Goal: Transaction & Acquisition: Purchase product/service

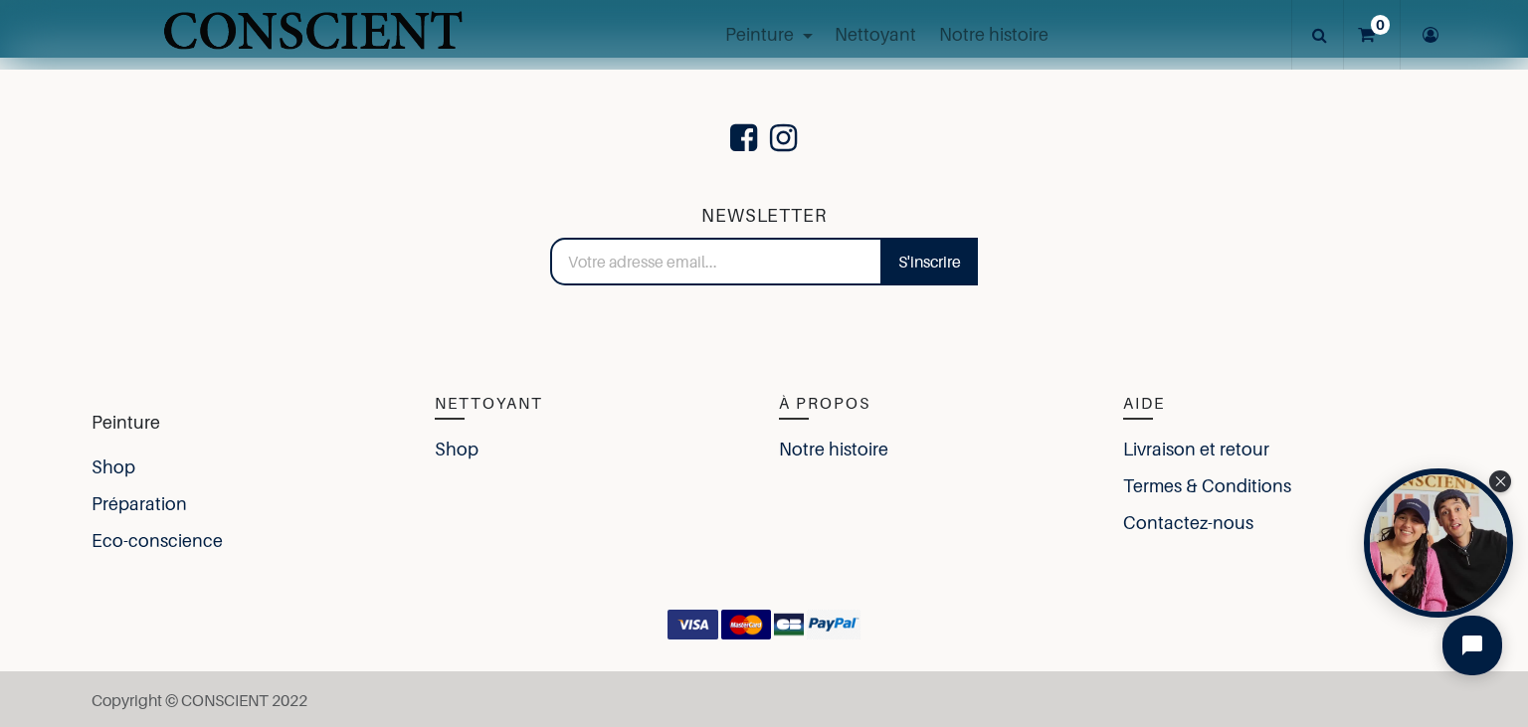
scroll to position [4346, 0]
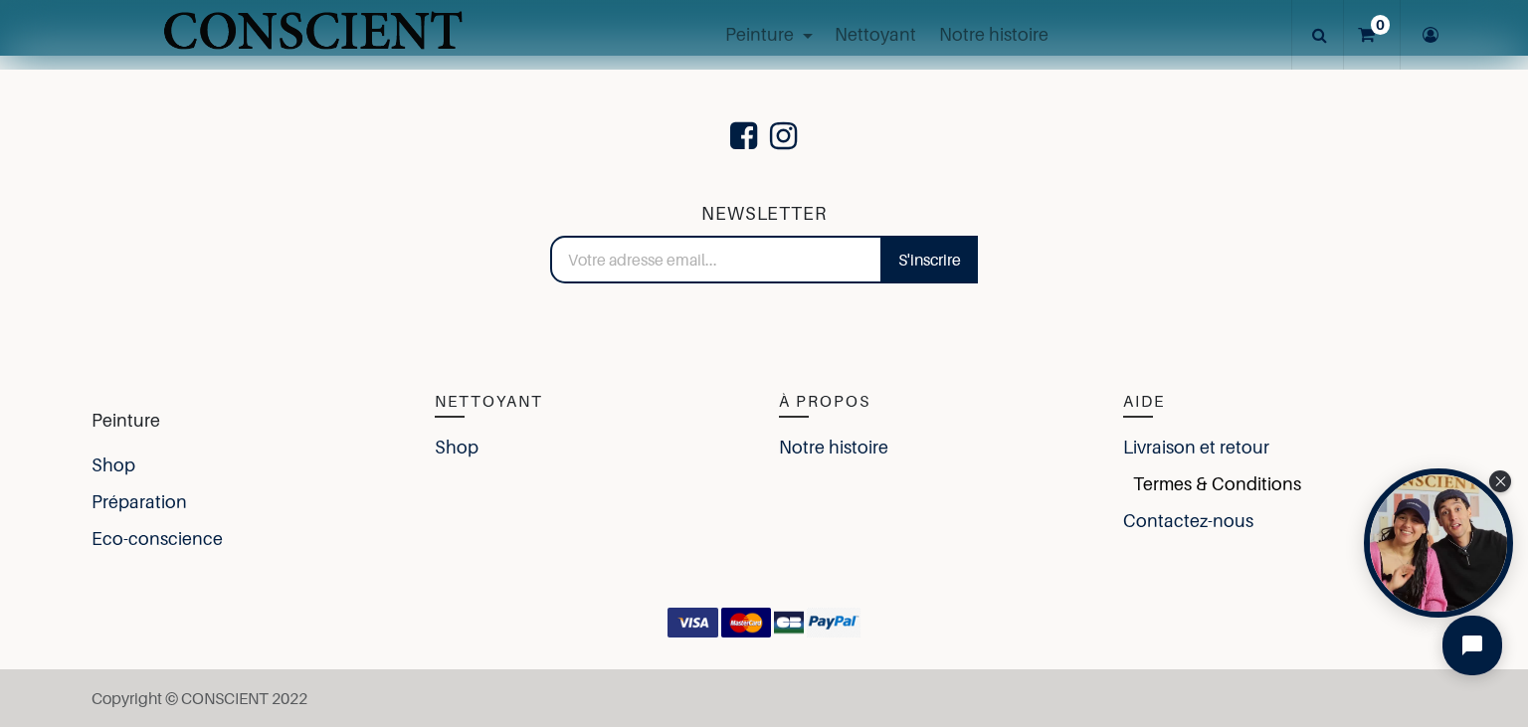
click at [1183, 484] on link "Termes & Conditions" at bounding box center [1212, 484] width 178 height 27
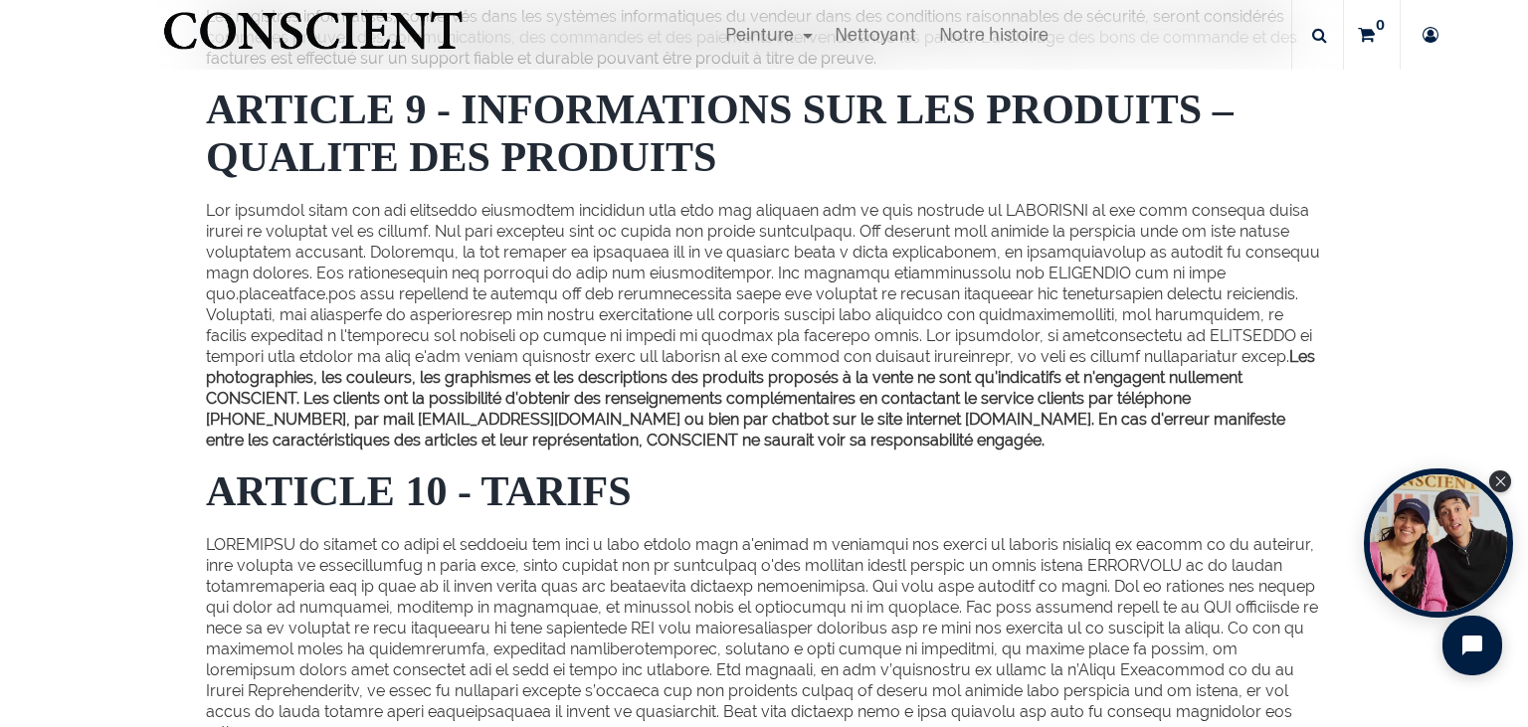
scroll to position [2866, 0]
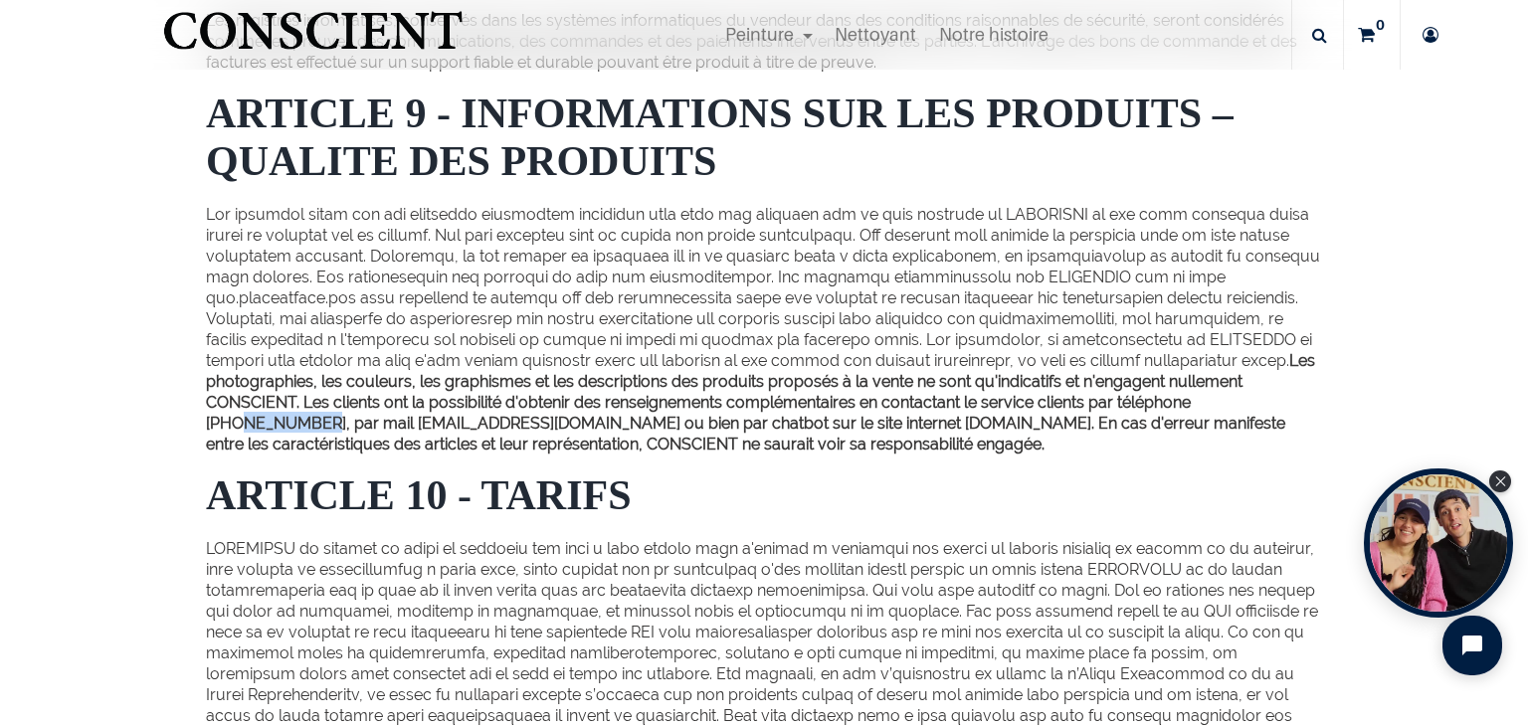
drag, startPoint x: 905, startPoint y: 484, endPoint x: 991, endPoint y: 484, distance: 85.6
click at [991, 454] on b "Les photographies, les couleurs, les graphismes et les descriptions des produit…" at bounding box center [760, 402] width 1109 height 102
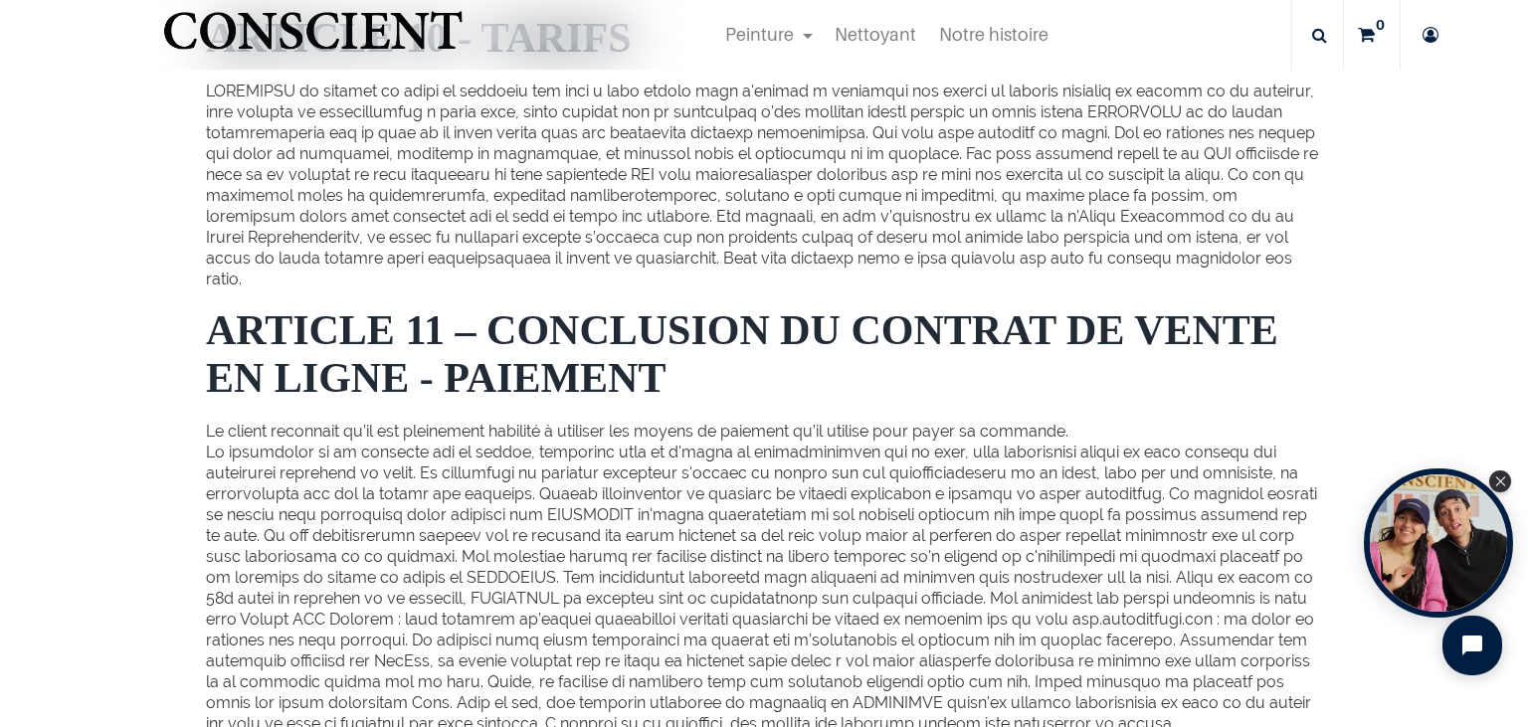
scroll to position [2750, 0]
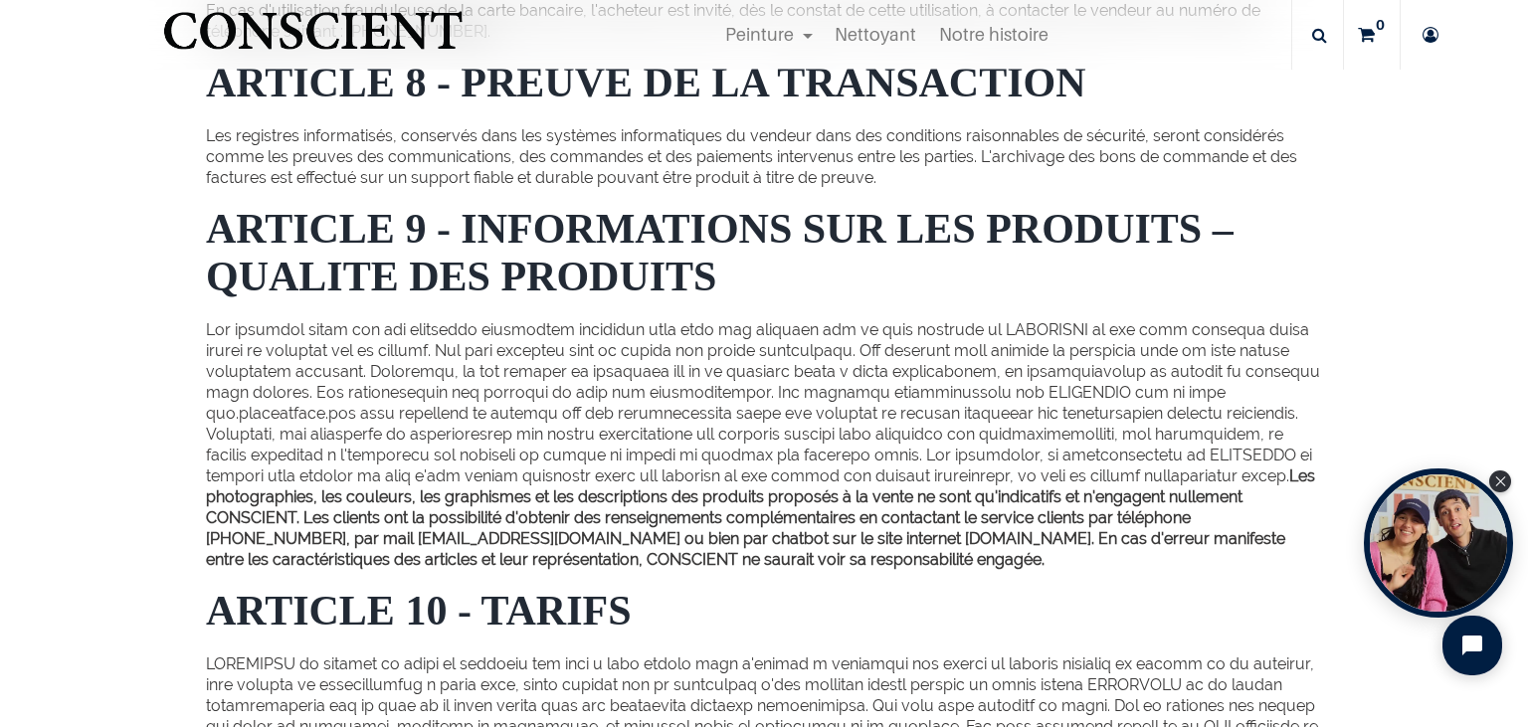
click at [1068, 569] on b "Les photographies, les couleurs, les graphismes et les descriptions des produit…" at bounding box center [760, 518] width 1109 height 102
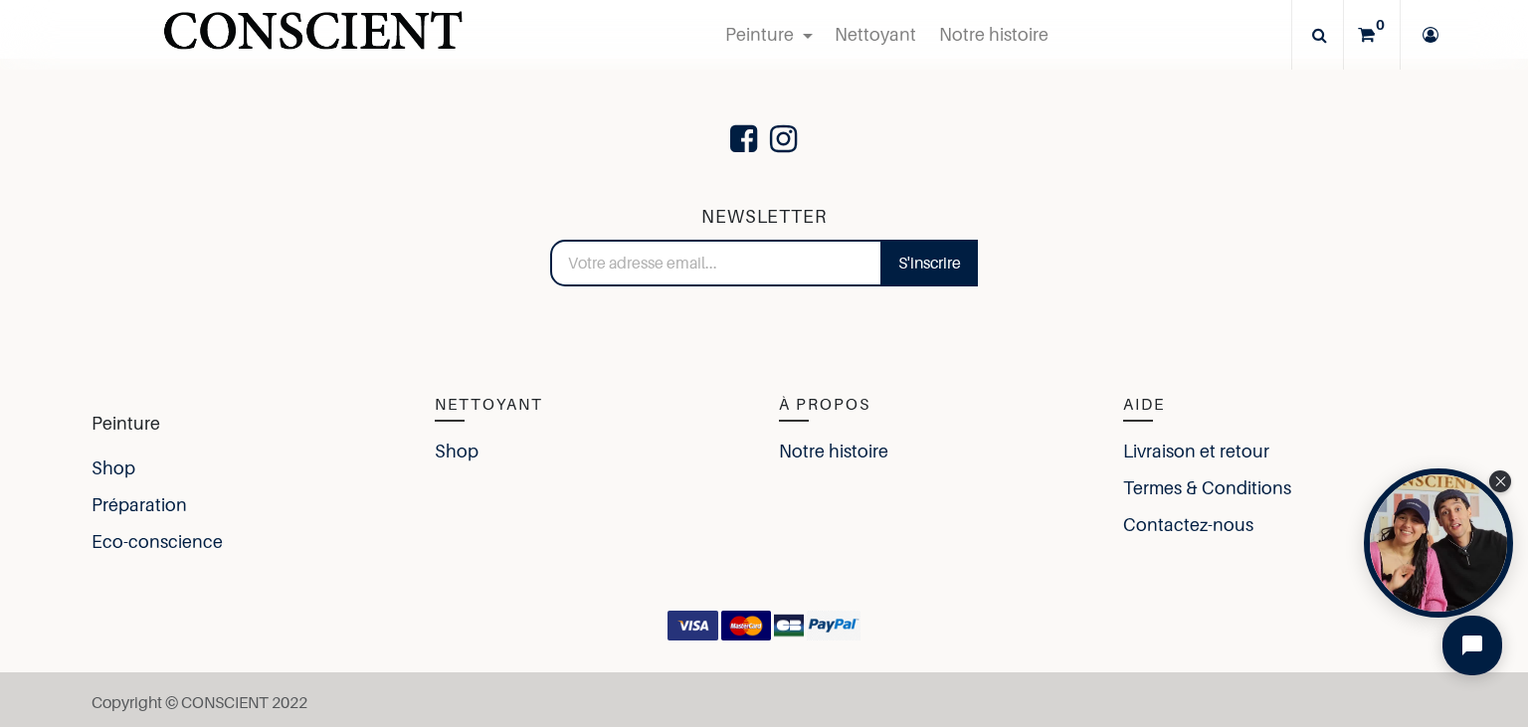
scroll to position [11307, 0]
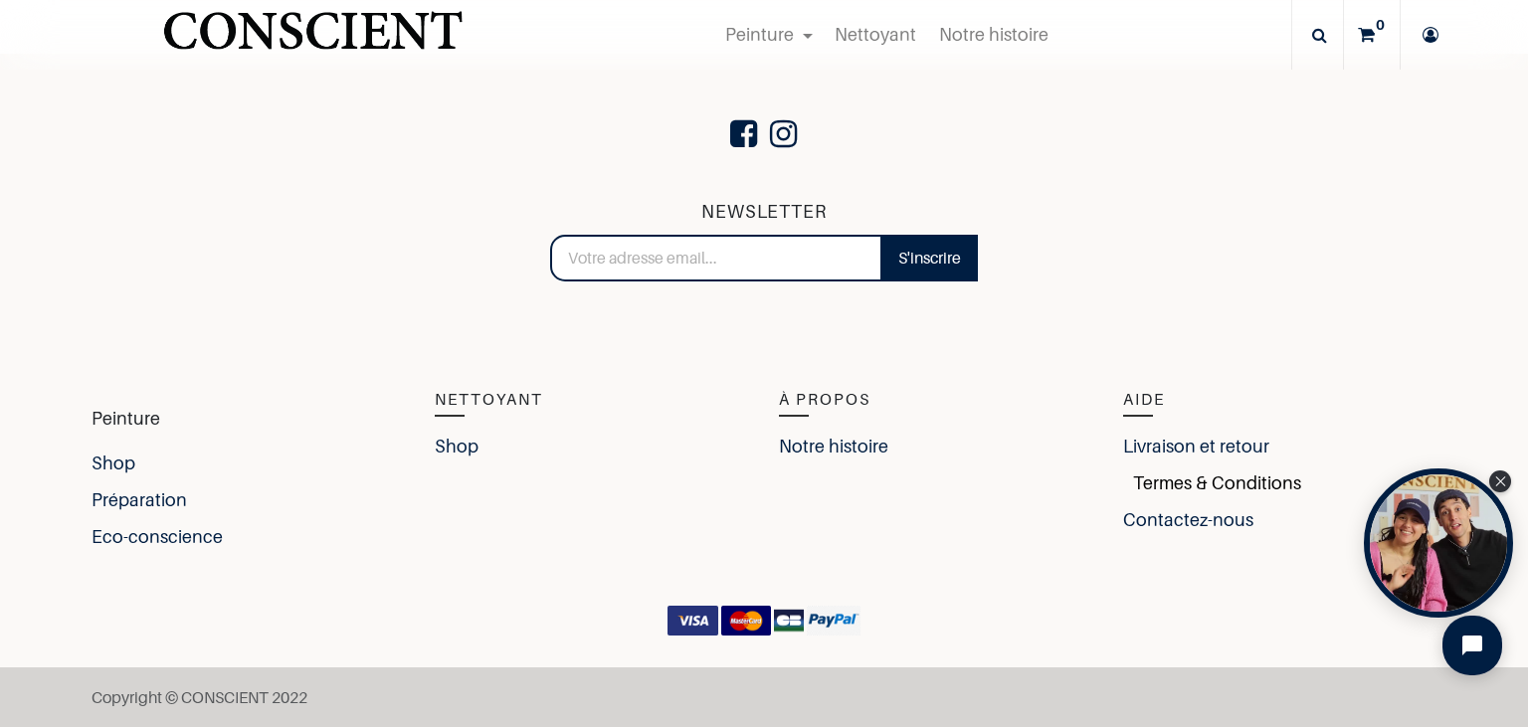
click at [1169, 486] on link "Termes & Conditions" at bounding box center [1212, 483] width 178 height 27
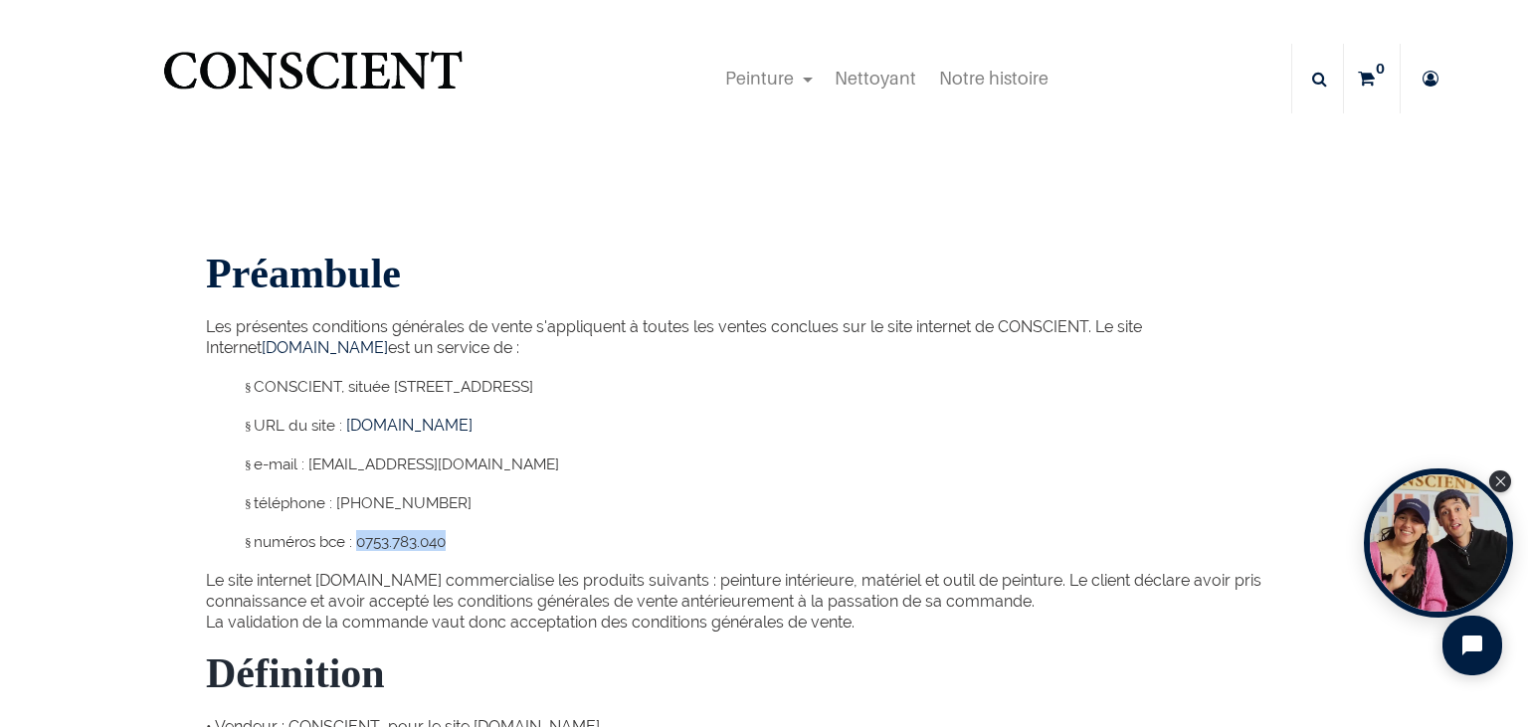
drag, startPoint x: 357, startPoint y: 547, endPoint x: 446, endPoint y: 548, distance: 88.6
click at [446, 548] on span "numéros bce : 0753.783.040" at bounding box center [350, 542] width 192 height 18
copy span "0753.783.040"
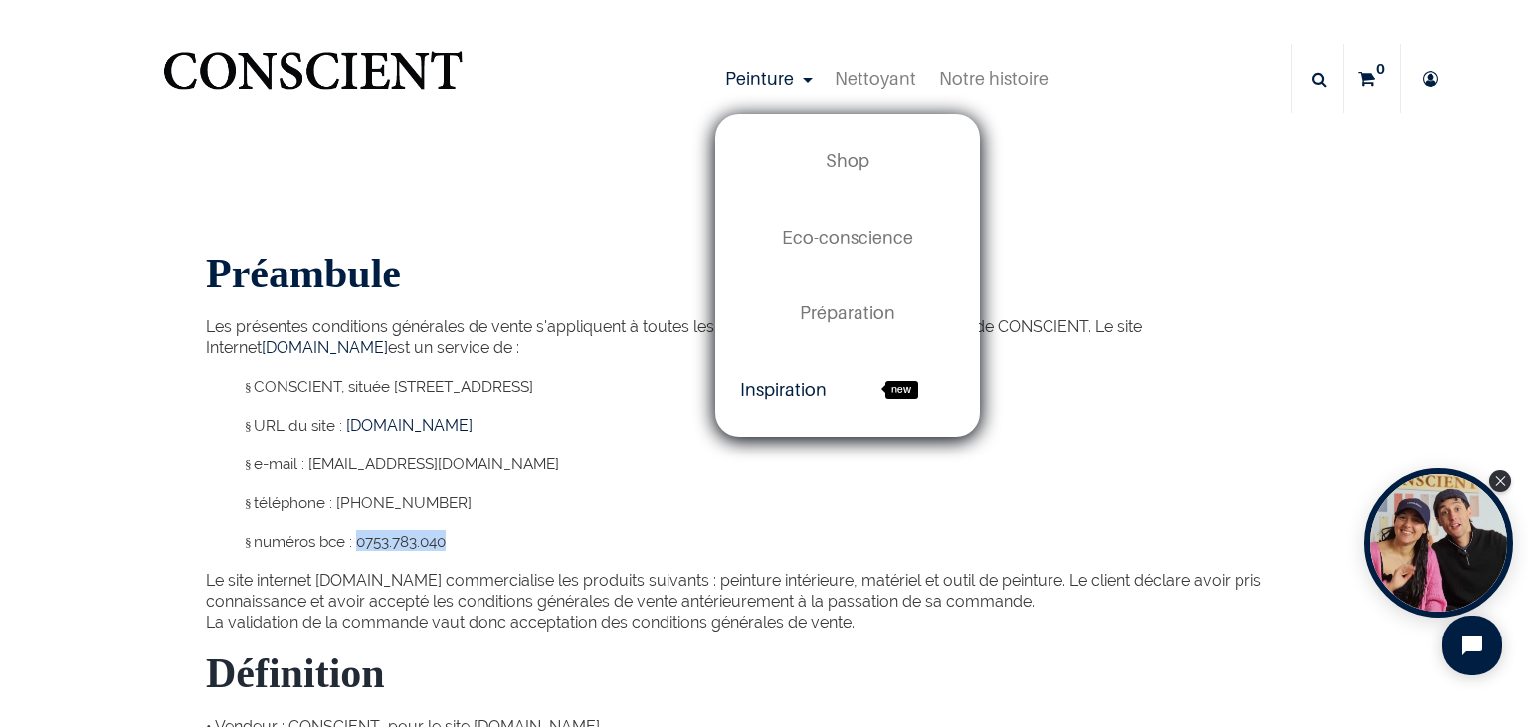
click at [904, 388] on span "new" at bounding box center [902, 390] width 33 height 18
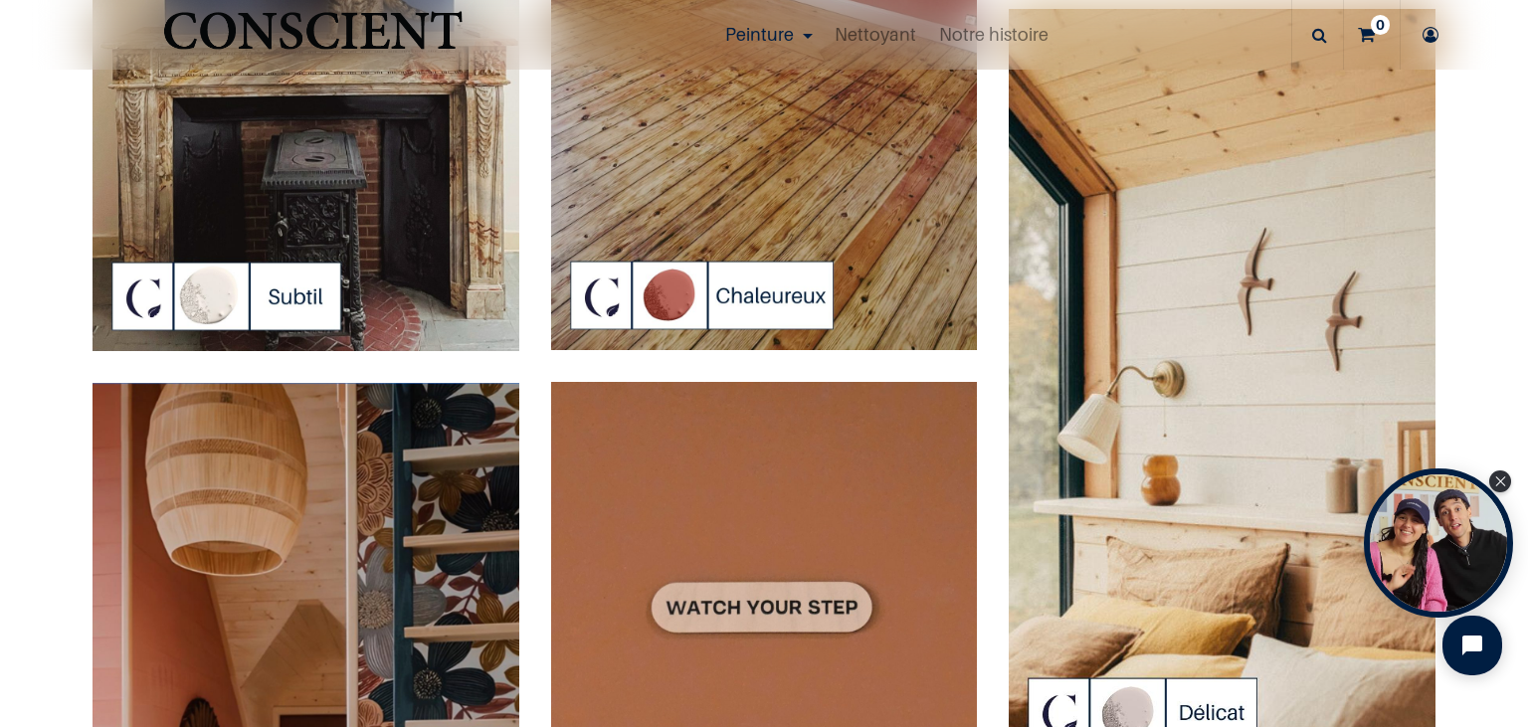
scroll to position [2750, 0]
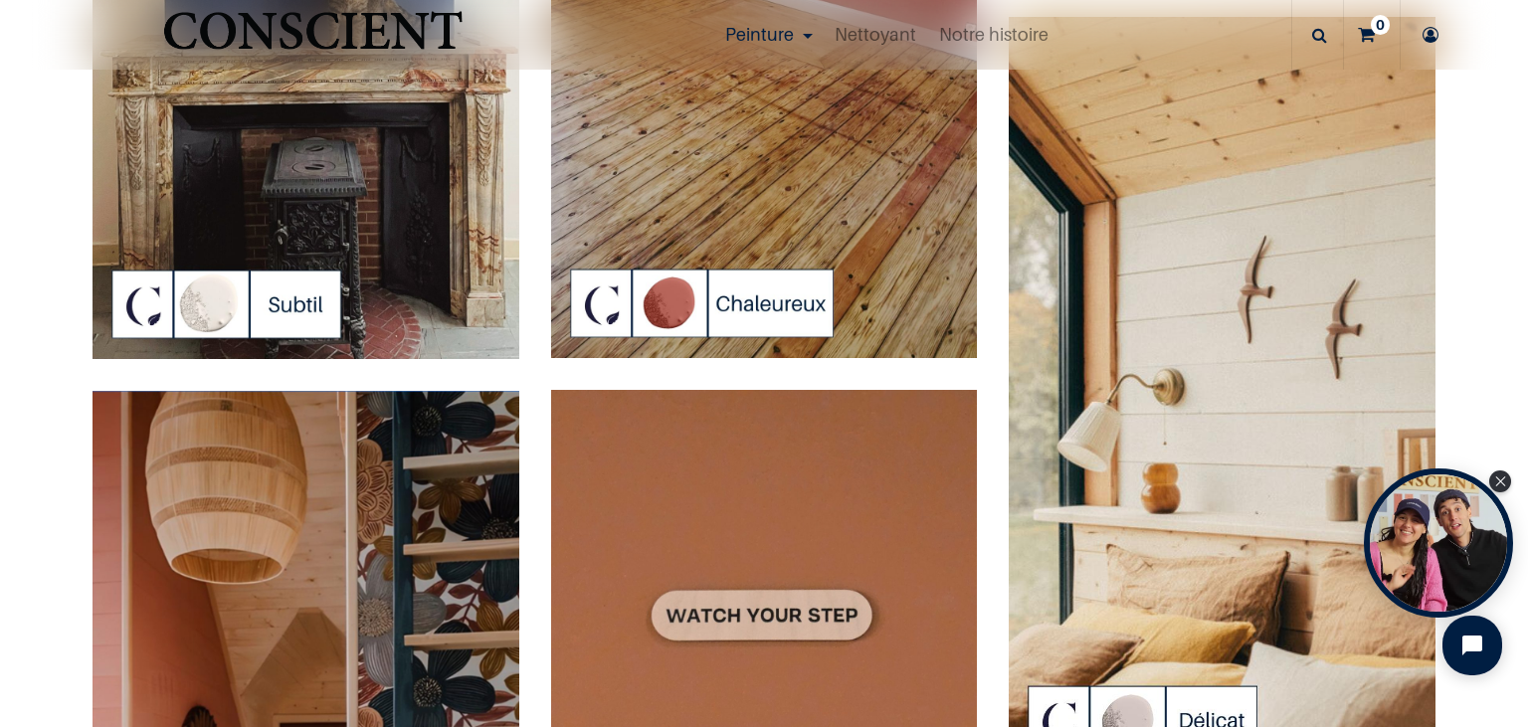
click at [1184, 250] on img at bounding box center [1222, 396] width 427 height 758
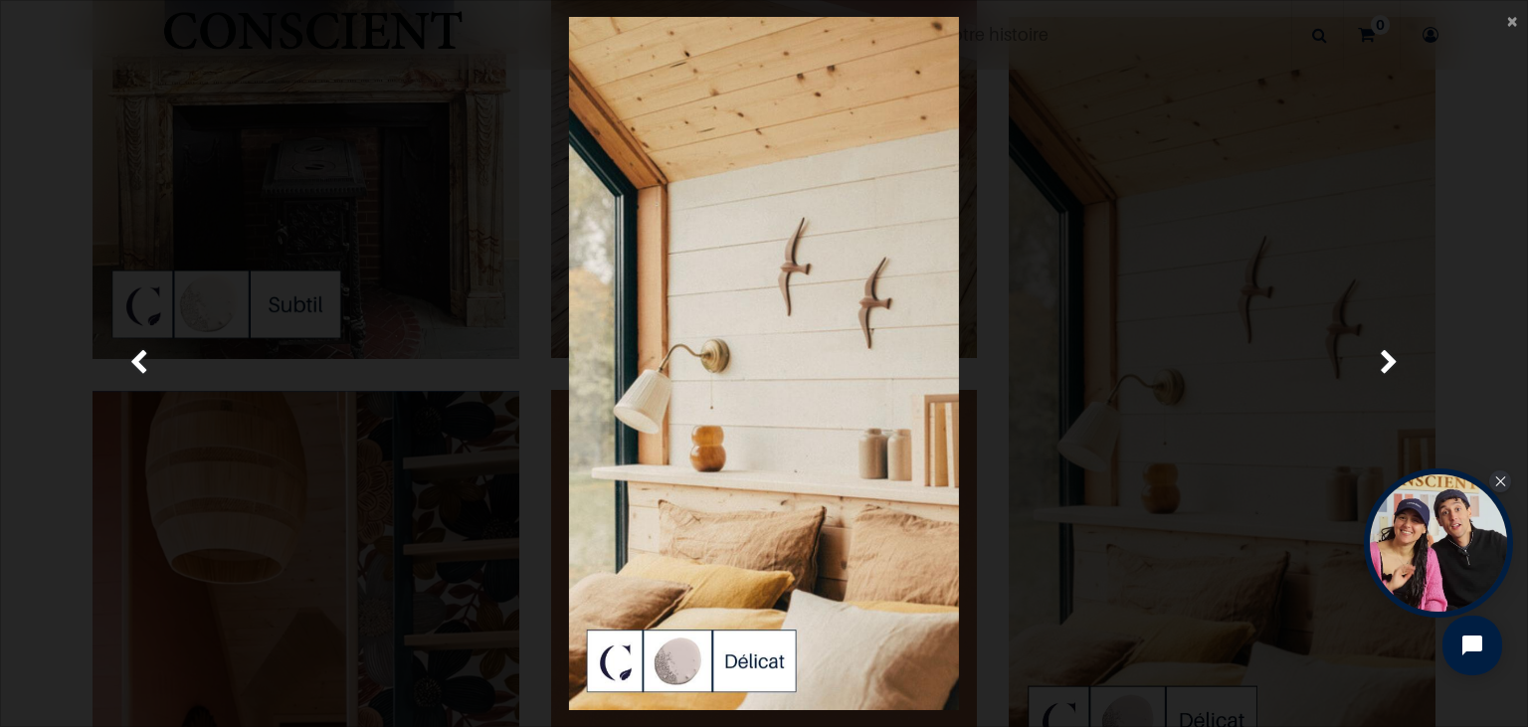
click at [799, 315] on img at bounding box center [764, 364] width 391 height 694
click at [823, 310] on img at bounding box center [764, 364] width 391 height 694
click at [133, 366] on span "Précedent" at bounding box center [138, 363] width 19 height 39
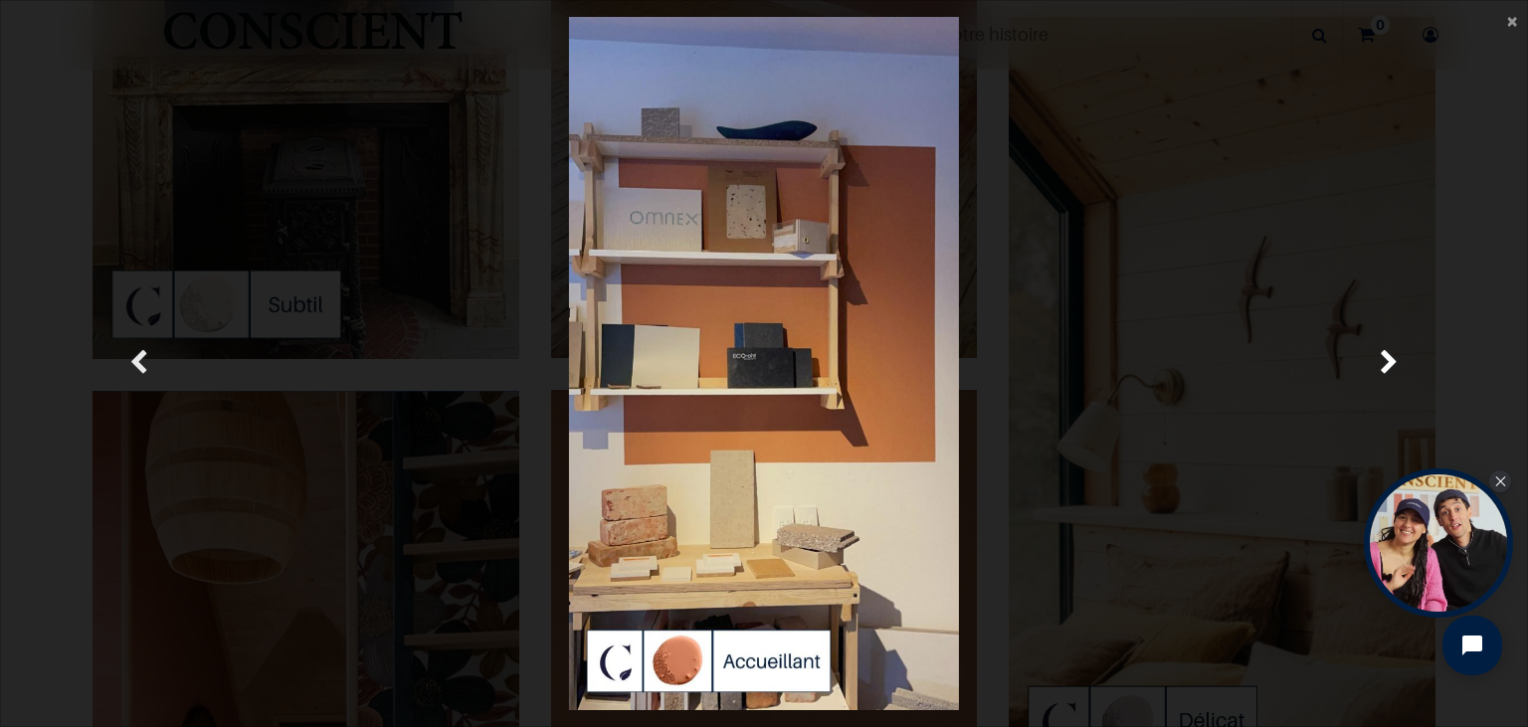
click at [133, 366] on span "Précedent" at bounding box center [138, 363] width 19 height 39
click at [1514, 26] on span "×" at bounding box center [1512, 20] width 10 height 27
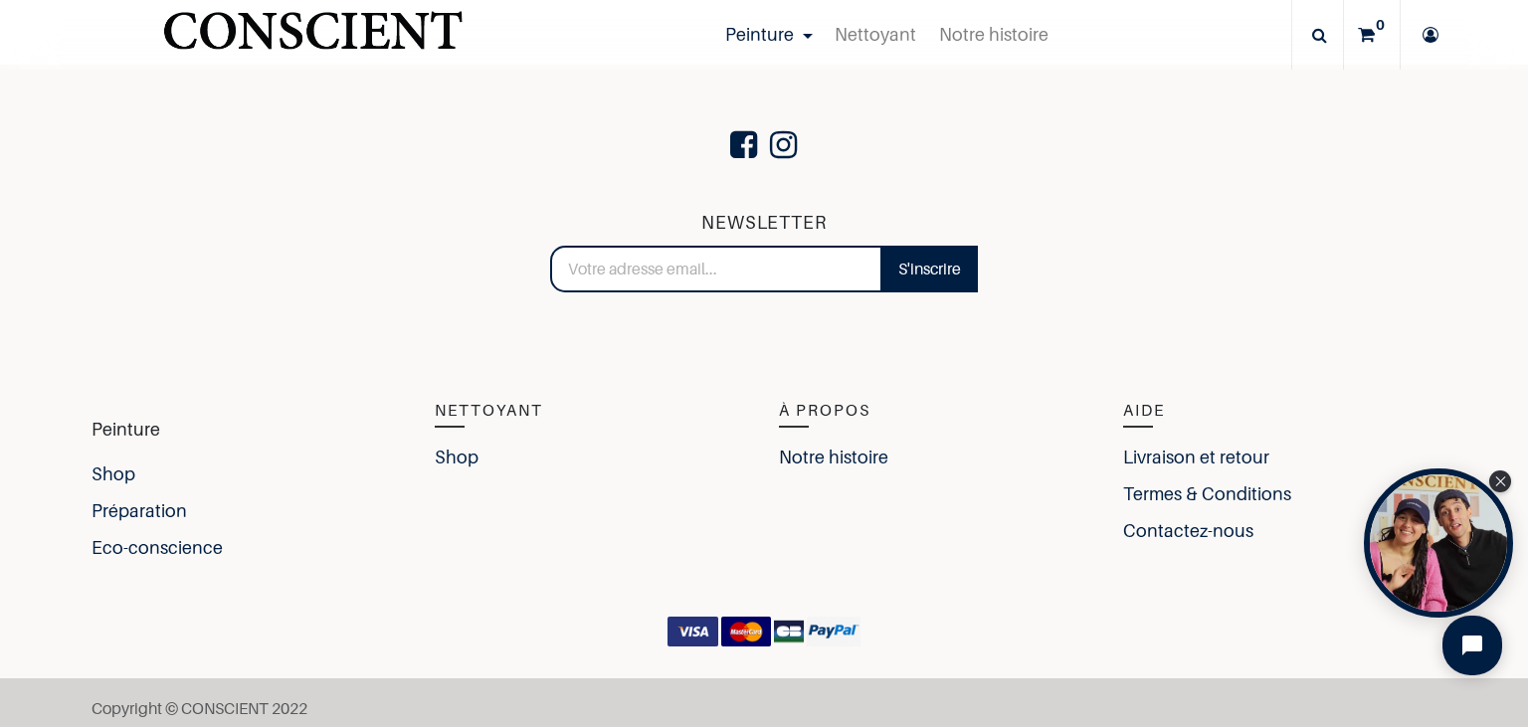
scroll to position [5313, 0]
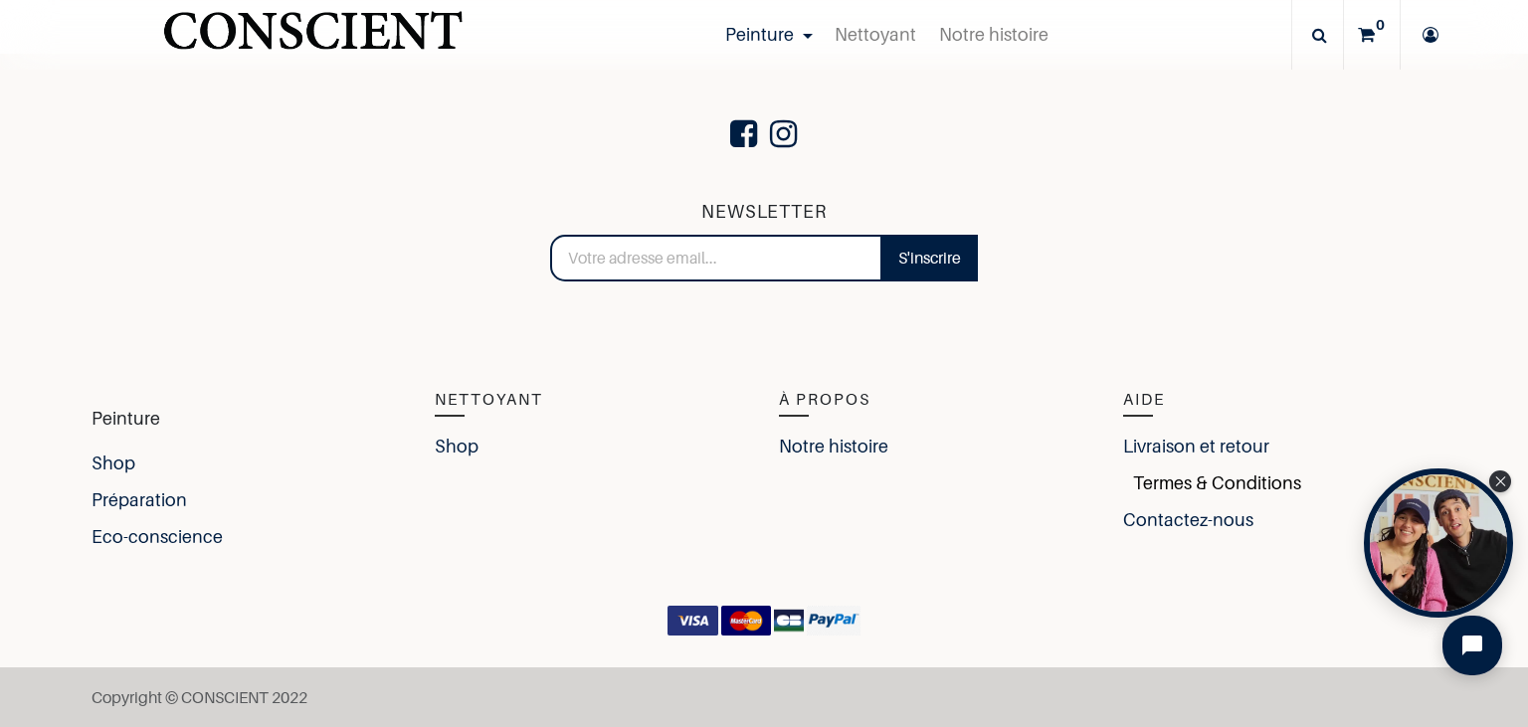
click at [1209, 485] on link "Termes & Conditions" at bounding box center [1212, 483] width 178 height 27
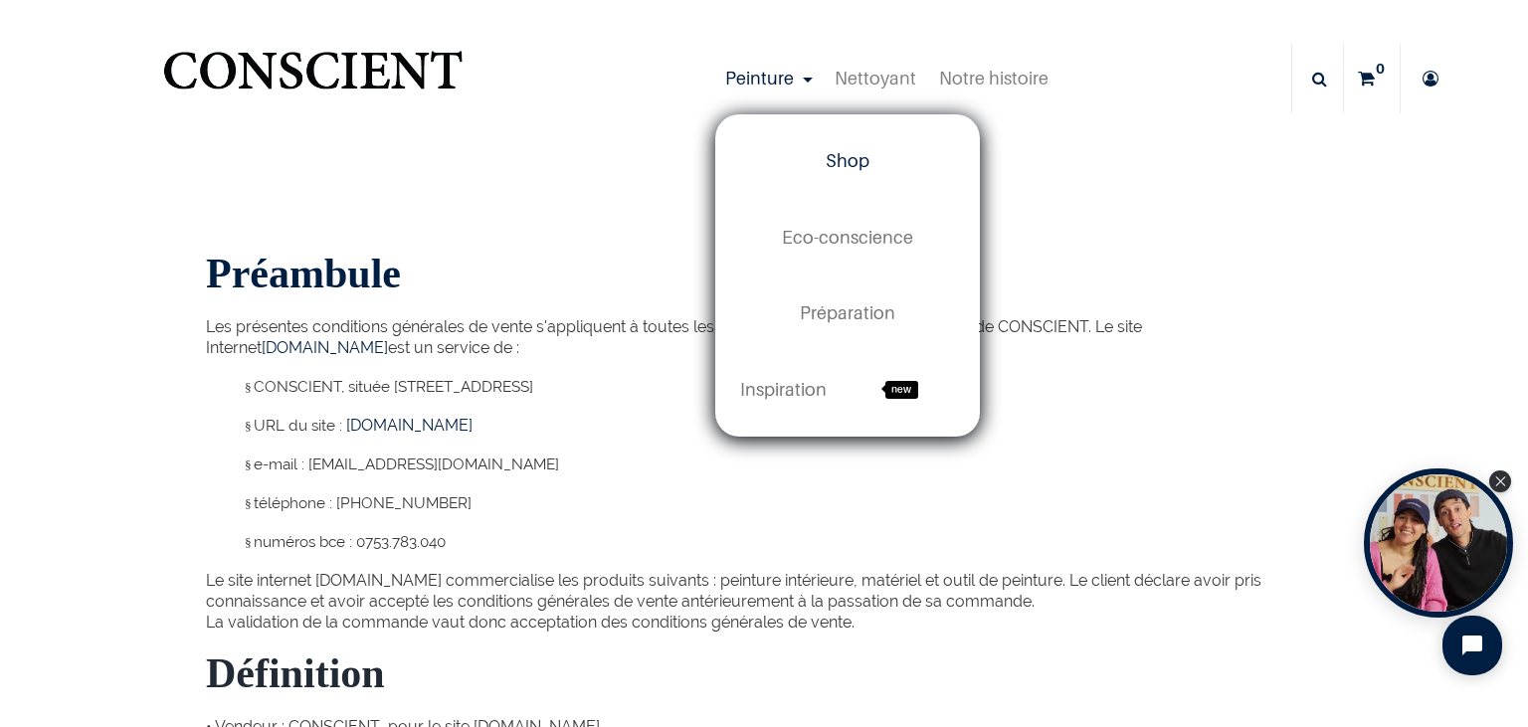
click at [867, 161] on span "Shop" at bounding box center [848, 160] width 44 height 21
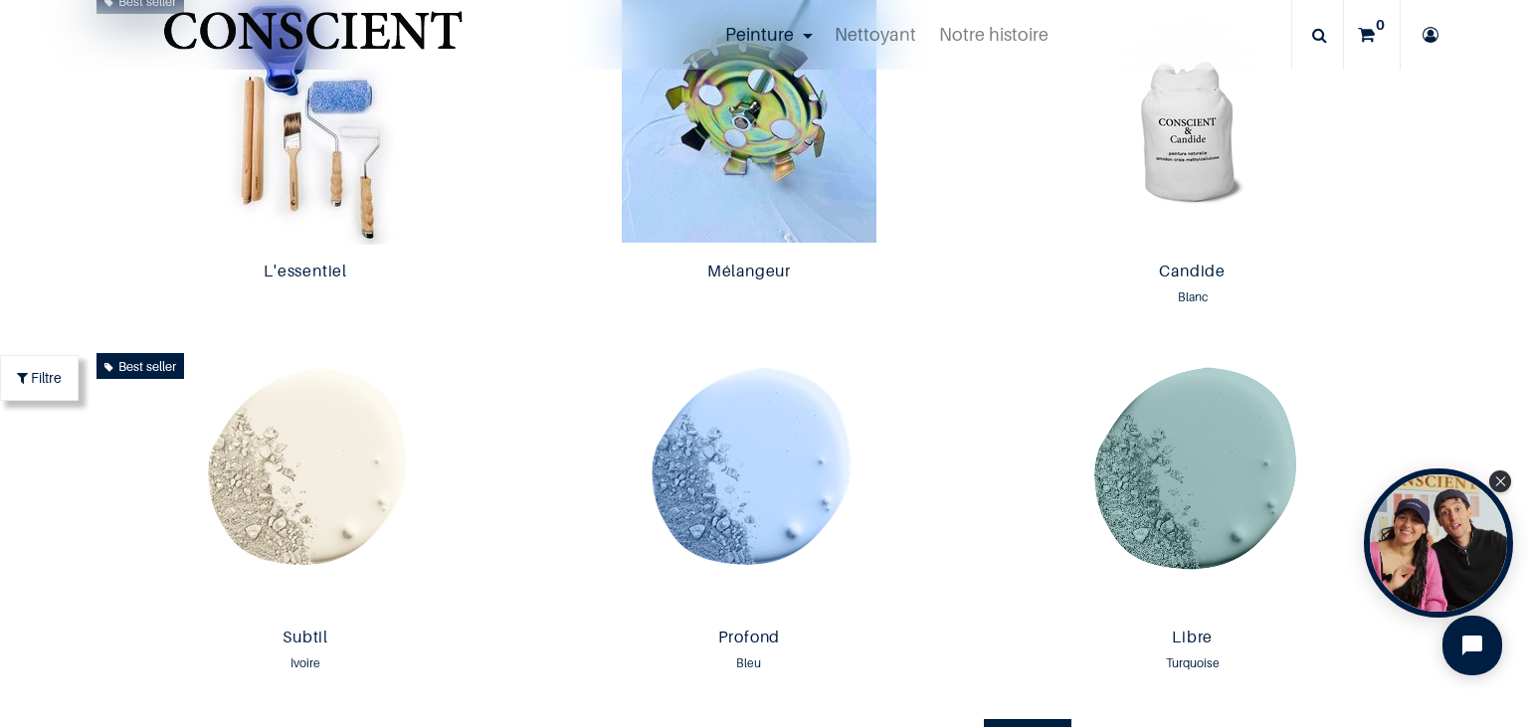
scroll to position [1147, 0]
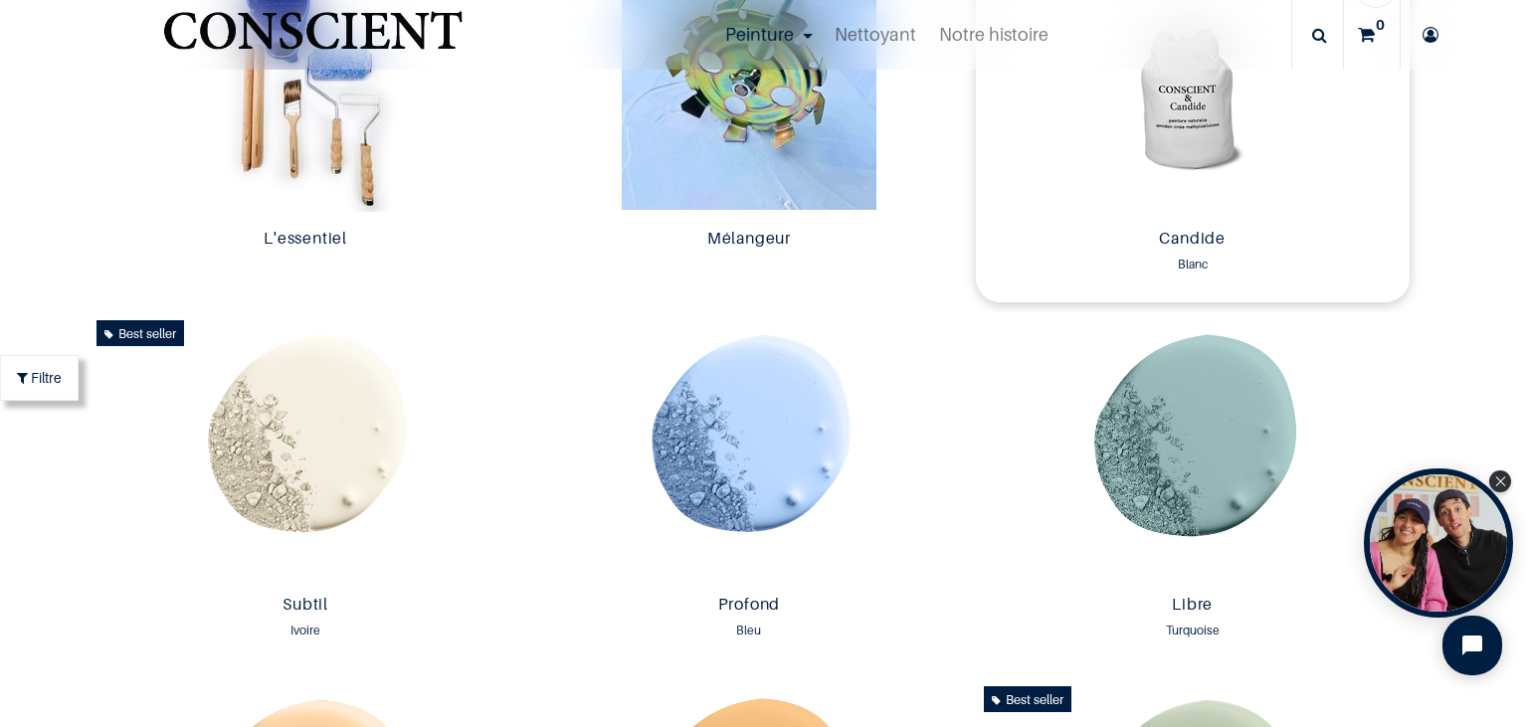
click at [1189, 147] on img at bounding box center [1193, 84] width 434 height 274
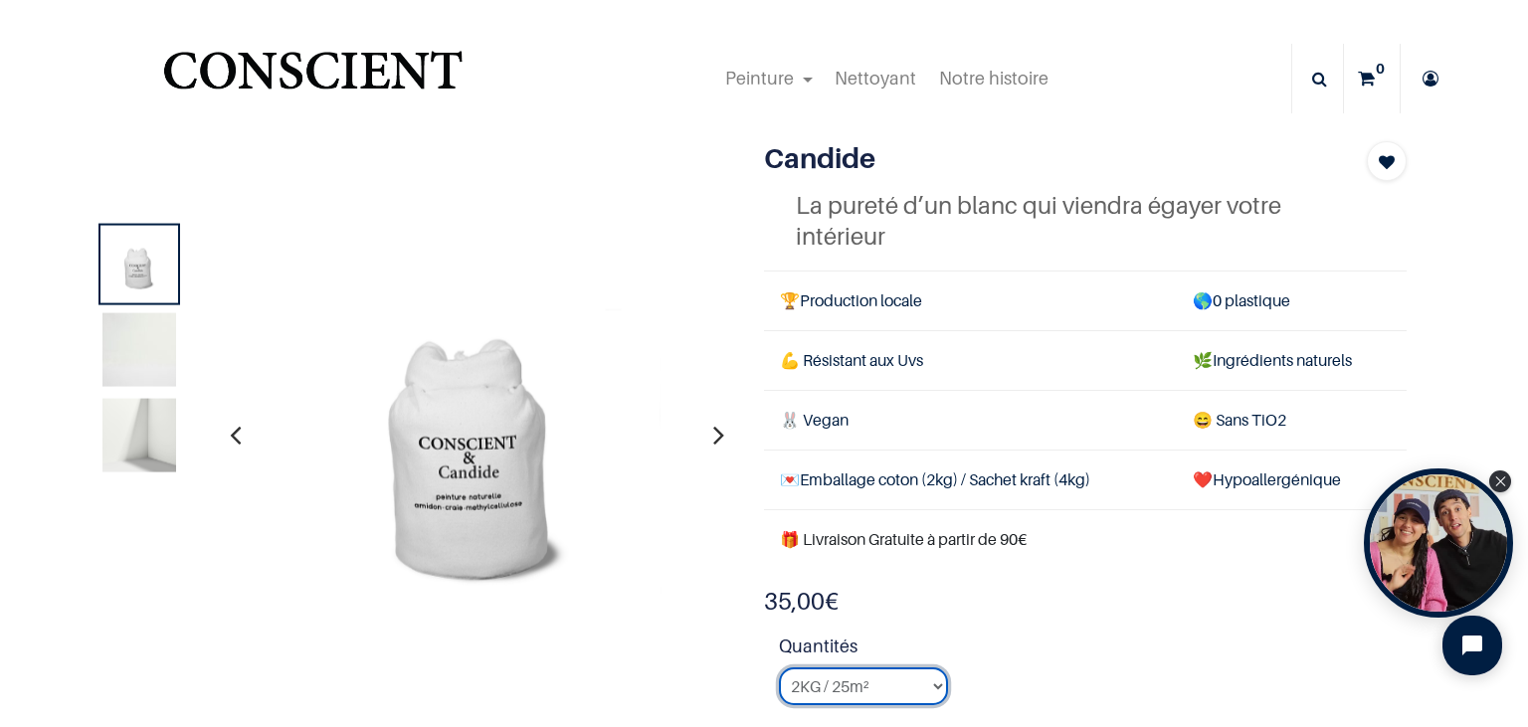
click at [779, 668] on select "2KG / 25m² 4KG / 50m² 8KG / 100m² Testeur" at bounding box center [863, 687] width 169 height 38
click at [159, 409] on img at bounding box center [139, 436] width 74 height 74
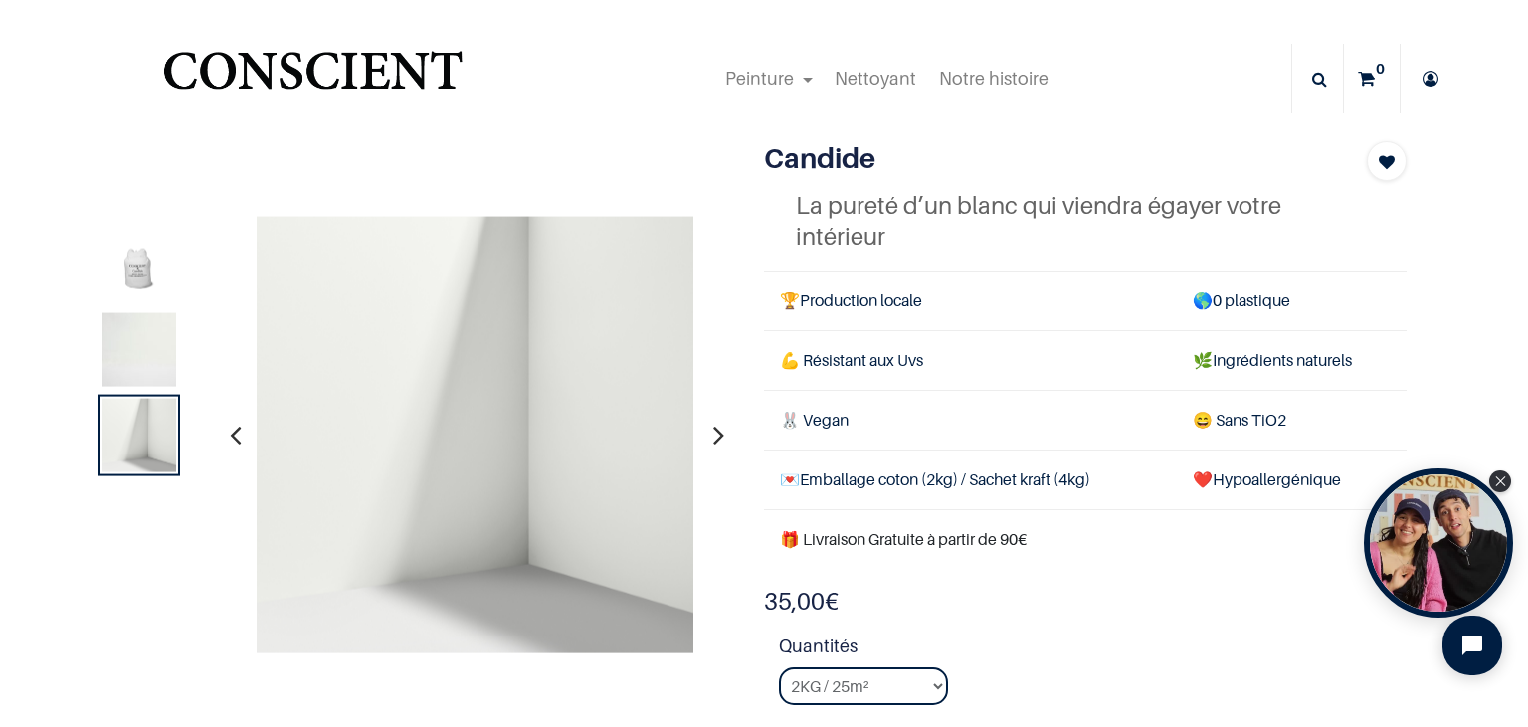
click at [712, 427] on button "button" at bounding box center [718, 435] width 31 height 74
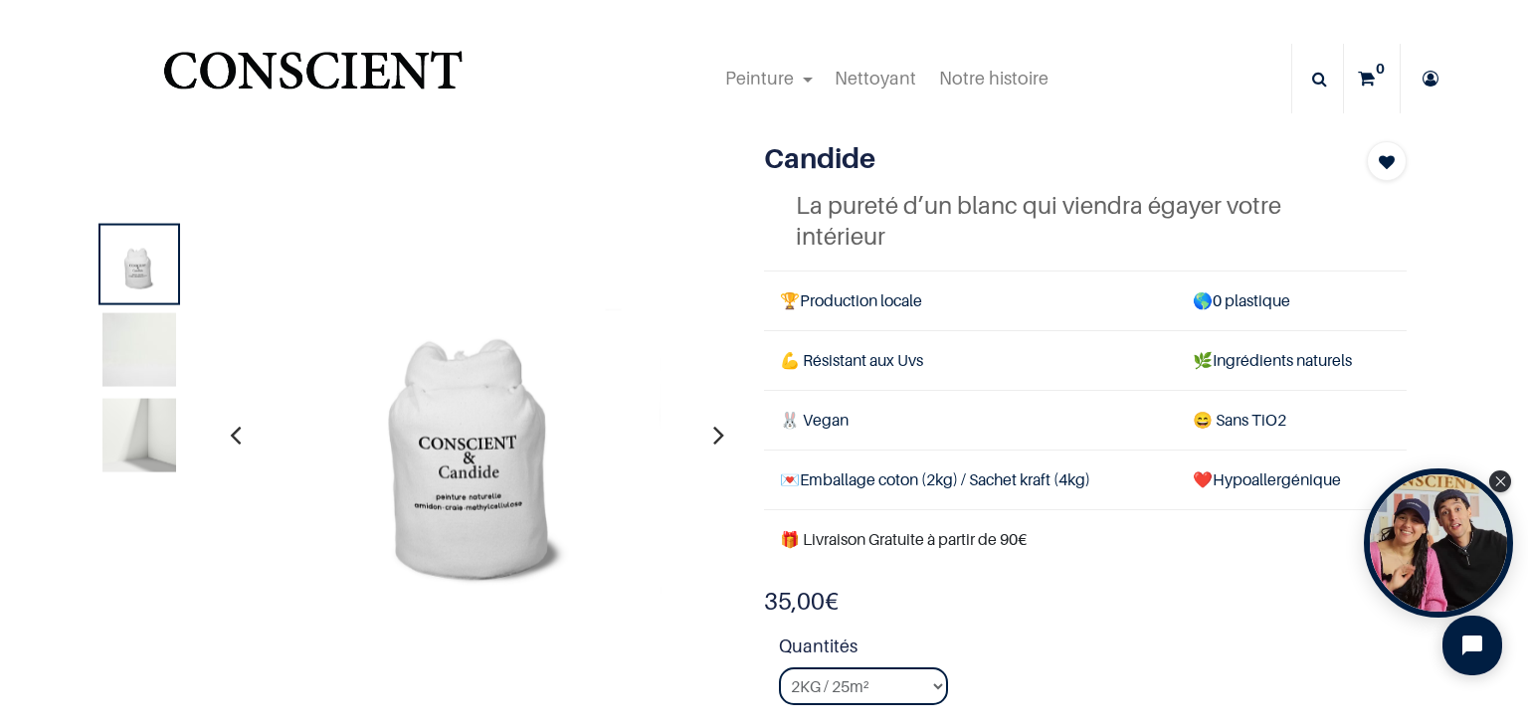
click at [712, 428] on button "button" at bounding box center [718, 435] width 31 height 74
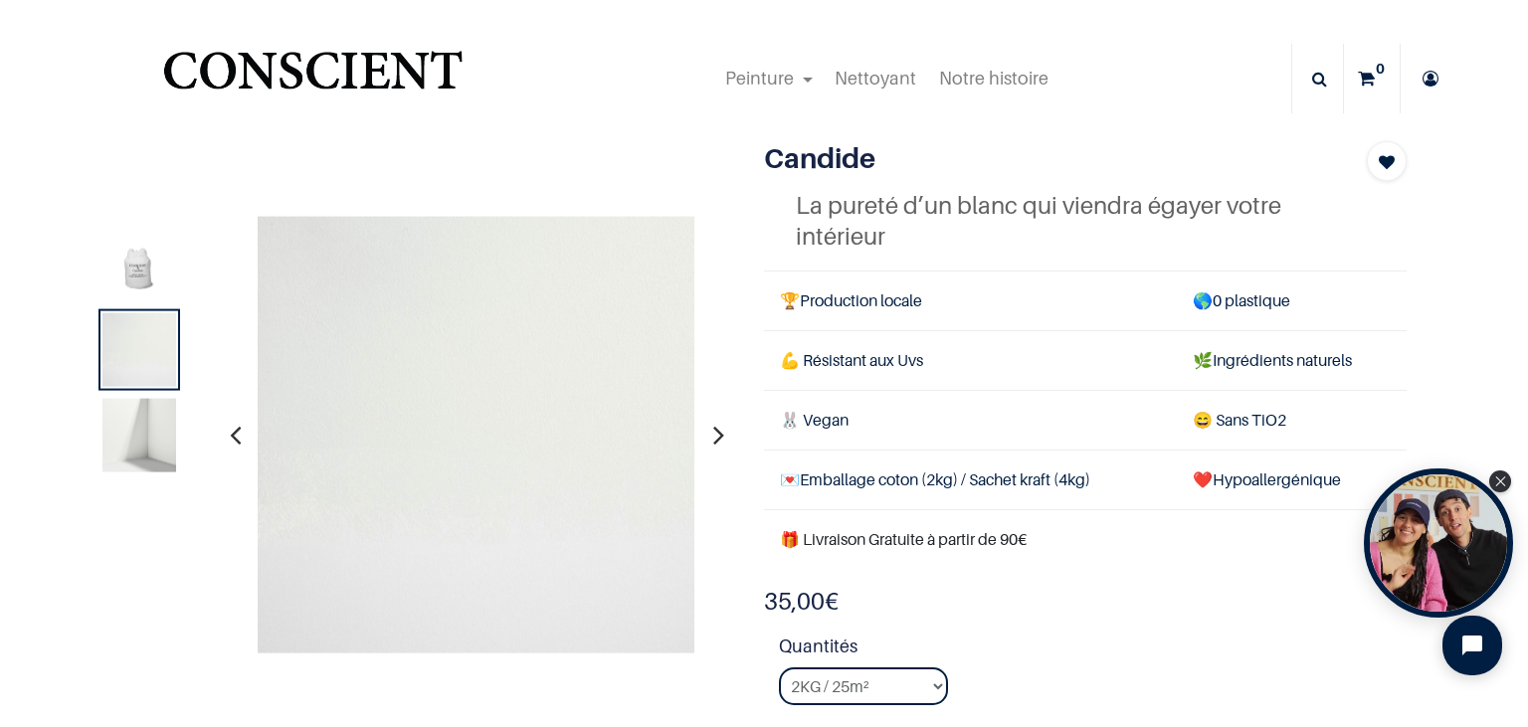
click at [710, 424] on button "button" at bounding box center [718, 435] width 31 height 74
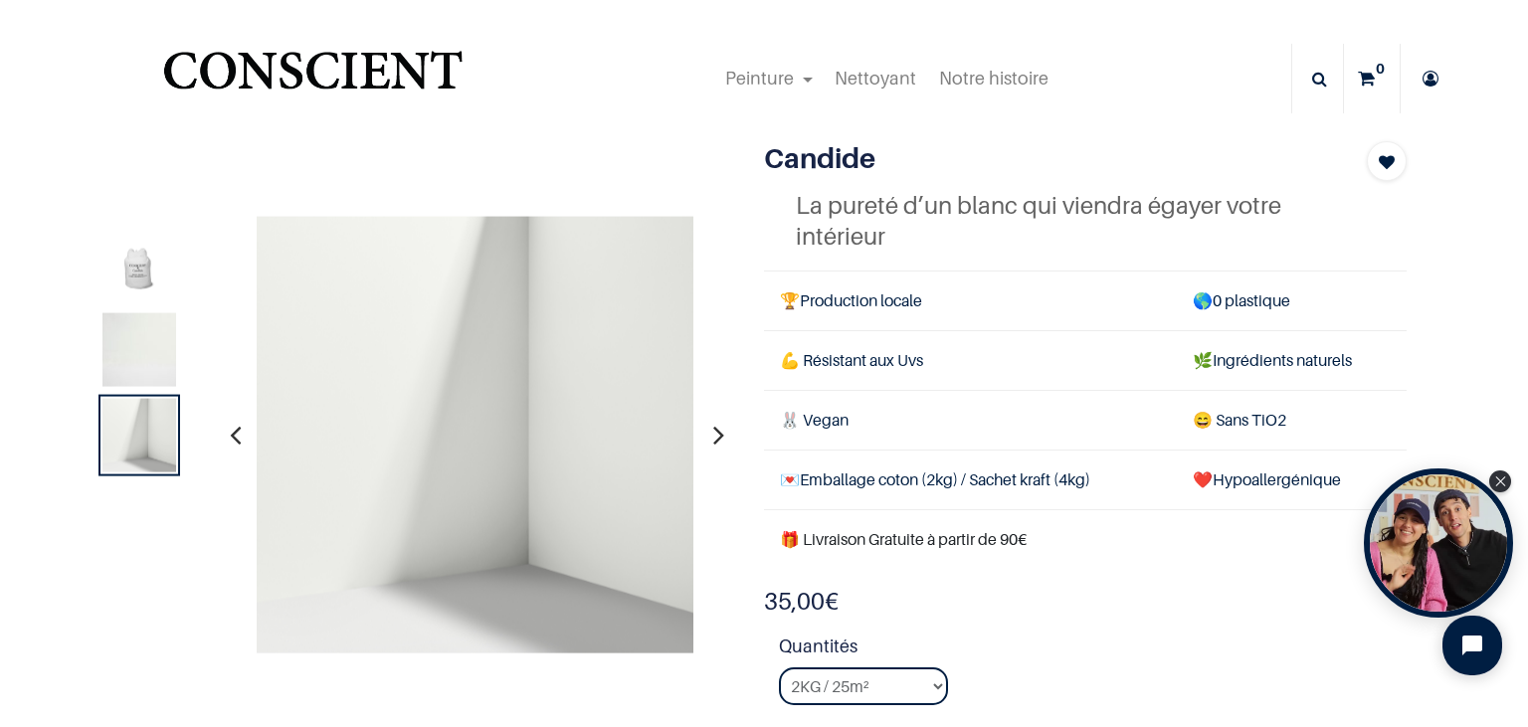
click at [710, 424] on button "button" at bounding box center [718, 435] width 31 height 74
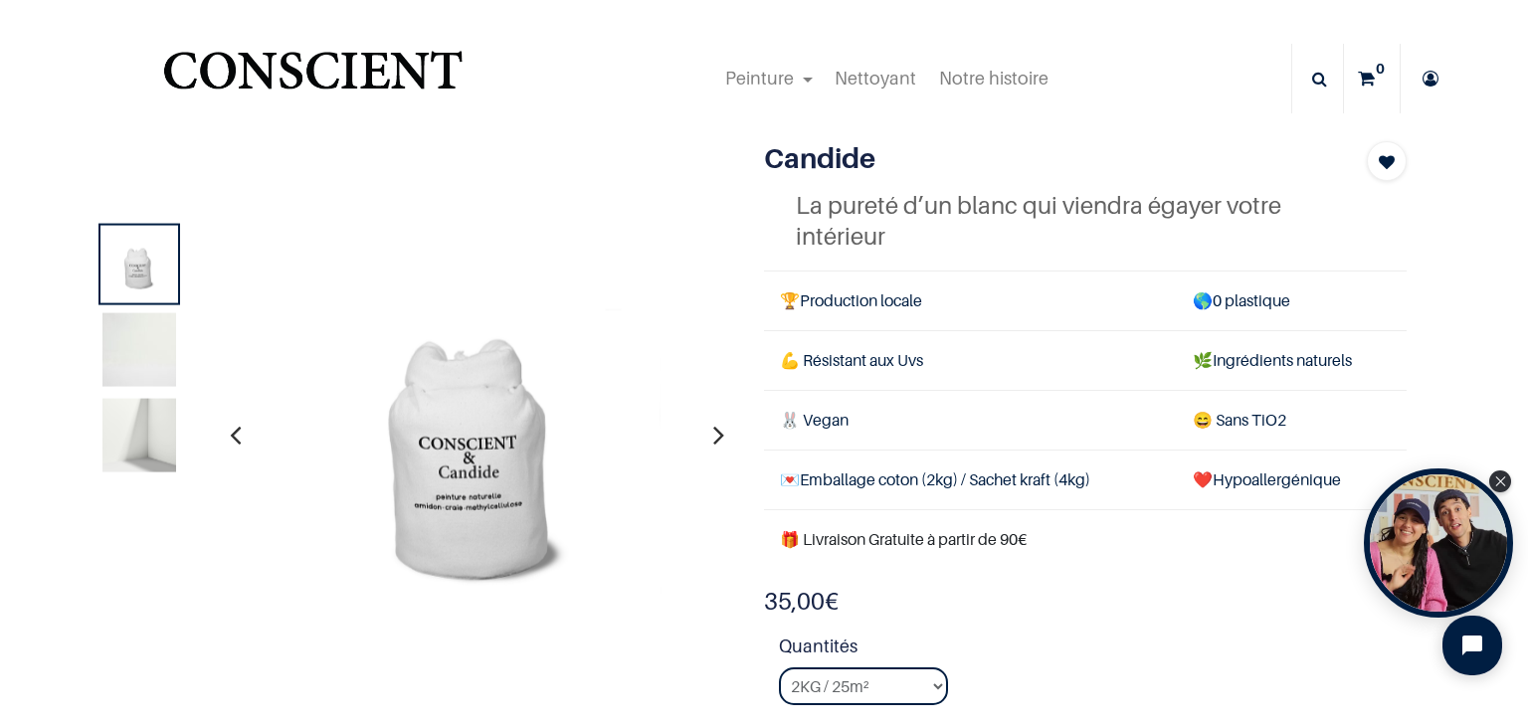
click at [710, 424] on button "button" at bounding box center [718, 435] width 31 height 74
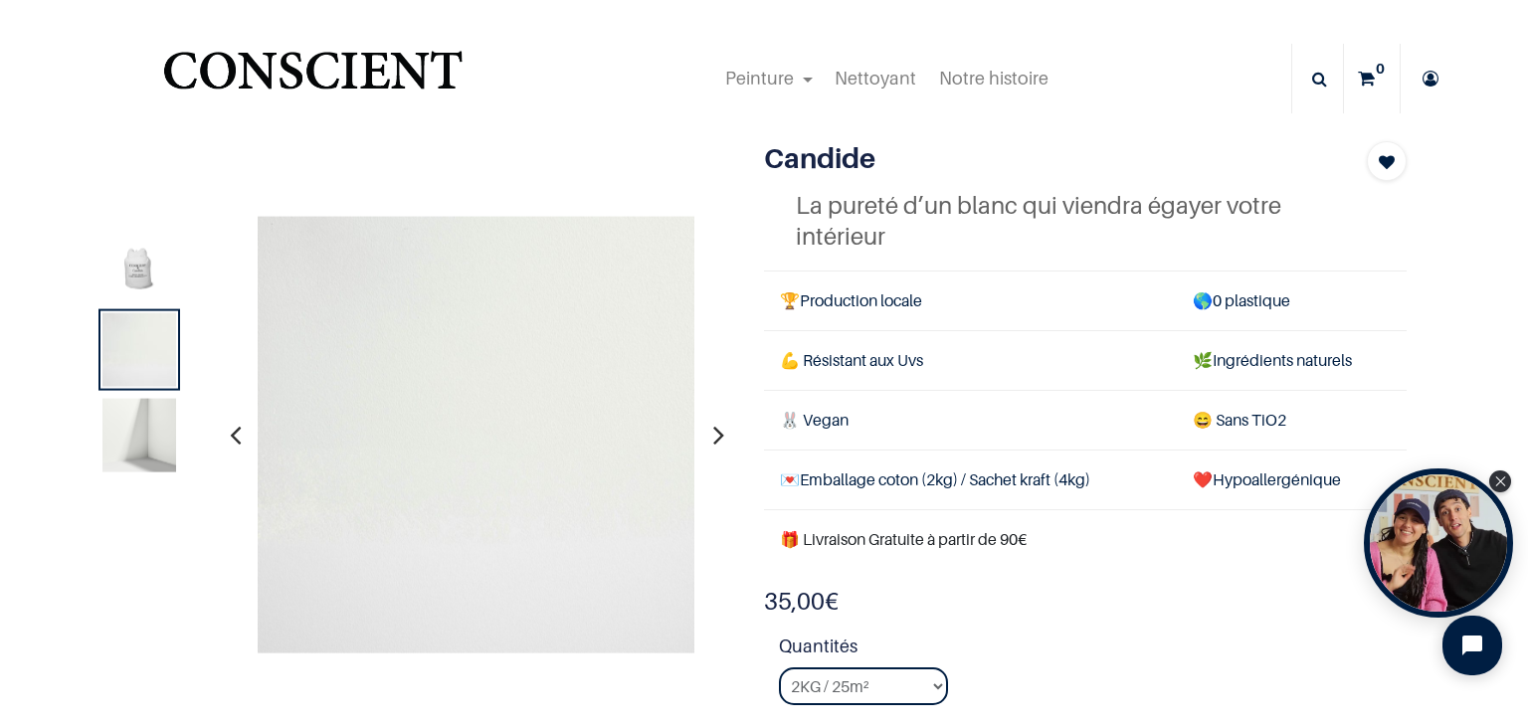
click at [1135, 586] on div "35,00 € 35,00 € 35.0 EUR 35,00 € (0% Off)" at bounding box center [1085, 602] width 643 height 32
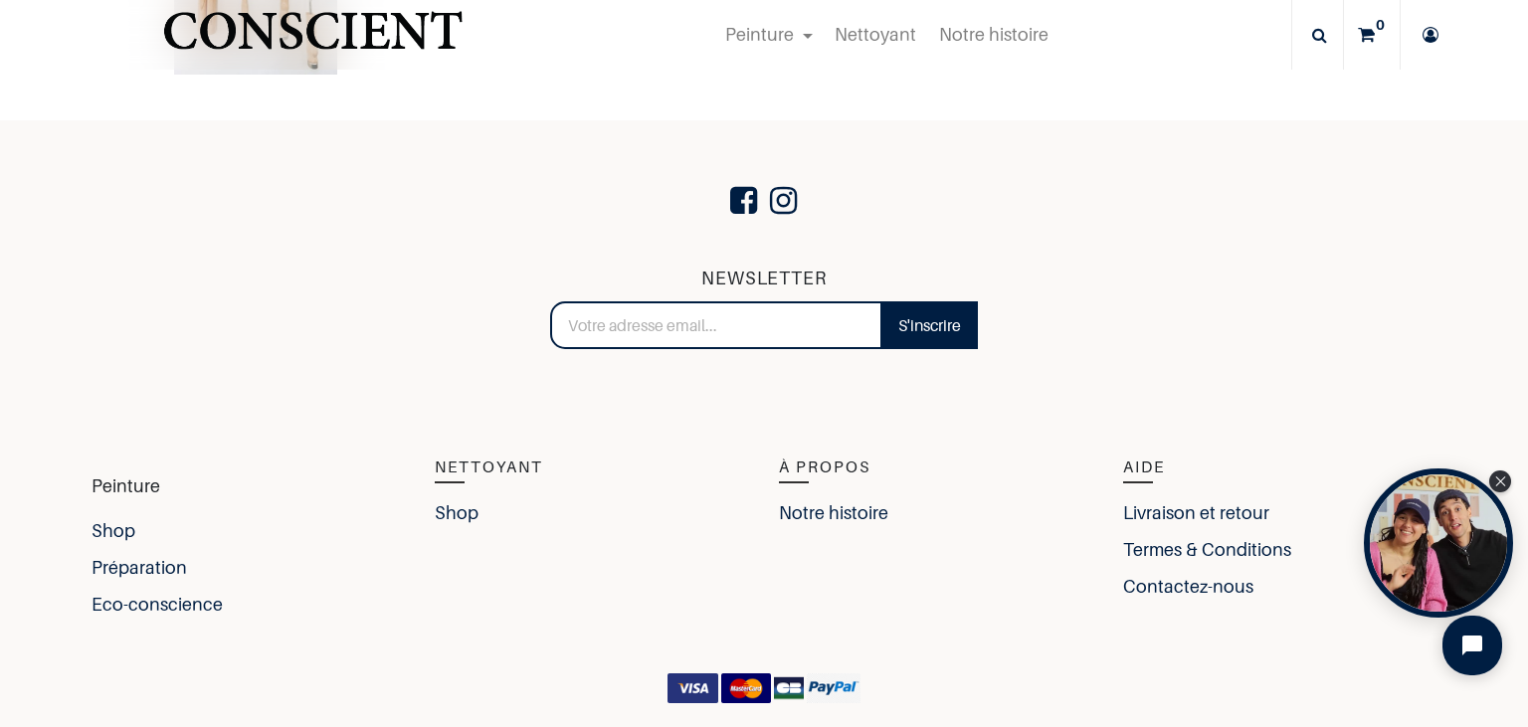
scroll to position [4217, 0]
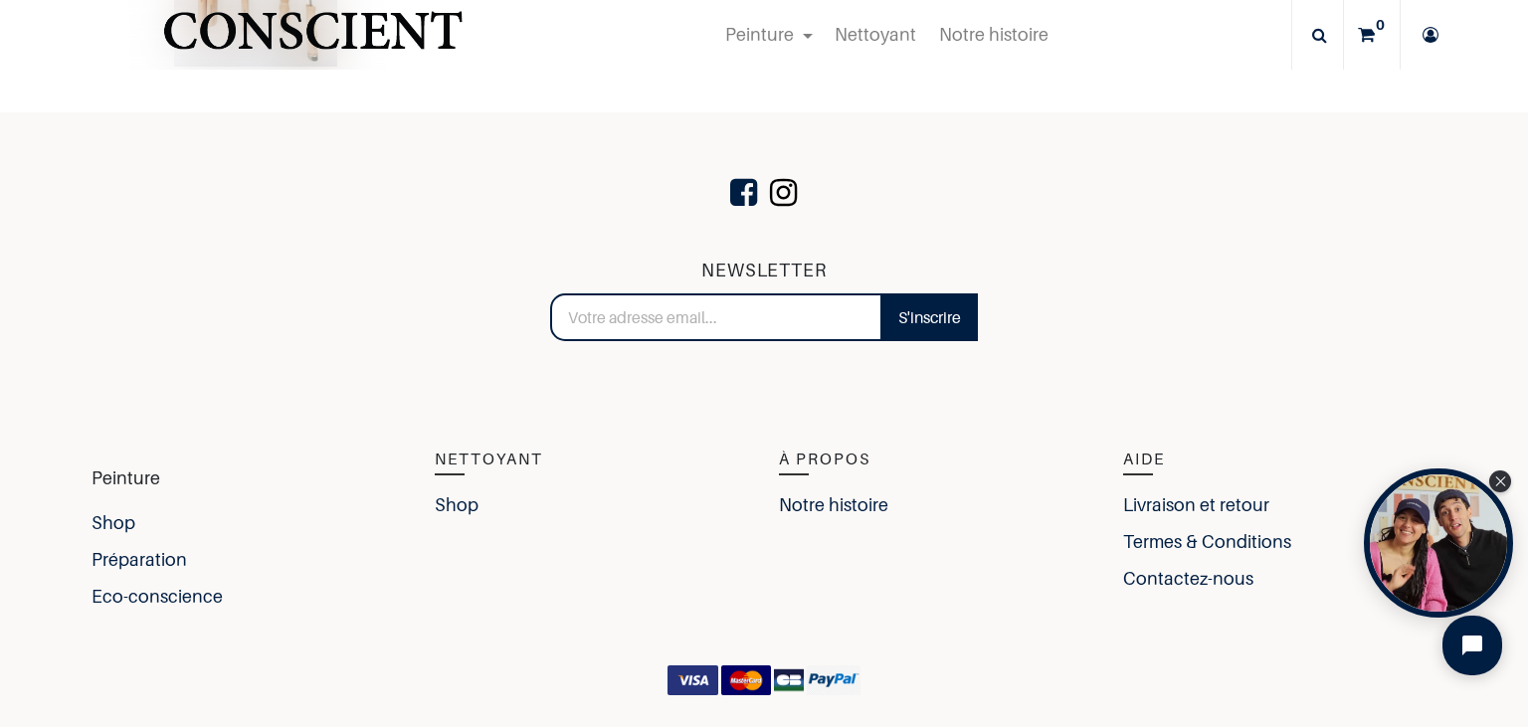
click at [786, 159] on span at bounding box center [783, 193] width 37 height 68
